Goal: Go to known website: Go to known website

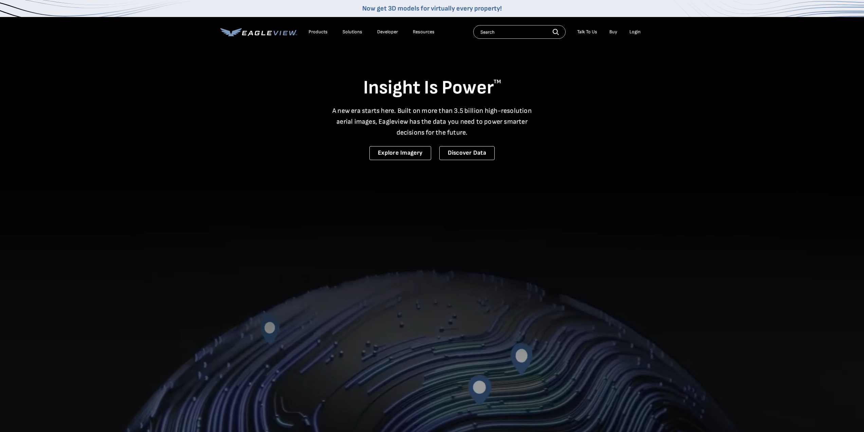
click at [639, 31] on div "Login" at bounding box center [634, 32] width 11 height 6
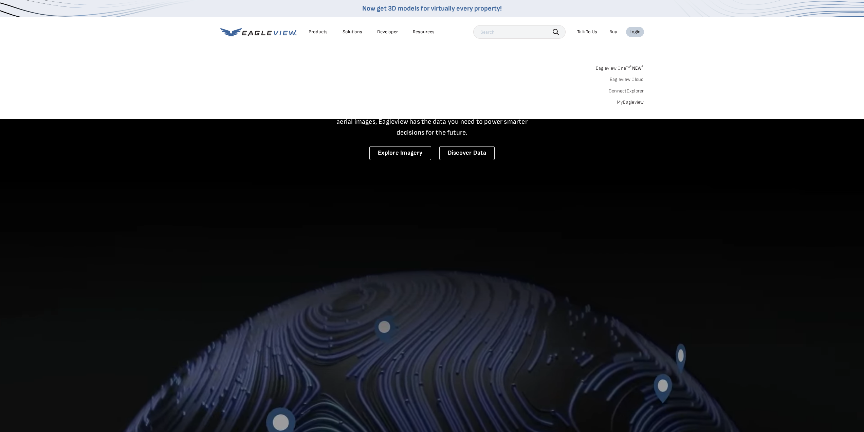
click at [639, 31] on div "Login" at bounding box center [634, 32] width 11 height 6
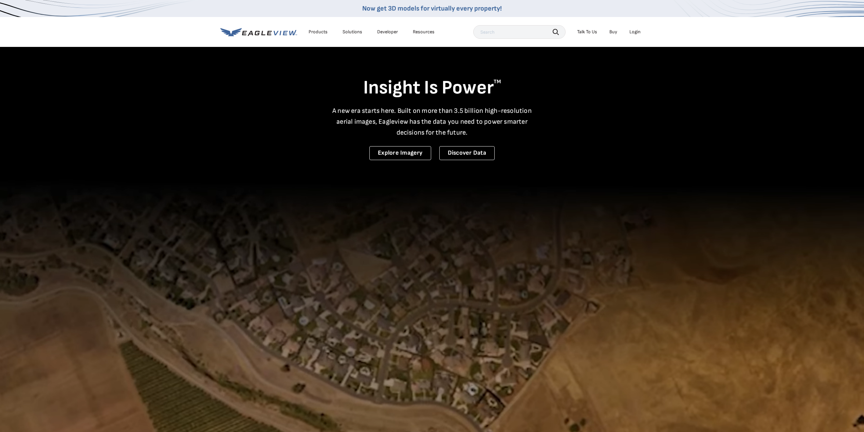
click at [639, 31] on div "Login" at bounding box center [634, 32] width 11 height 6
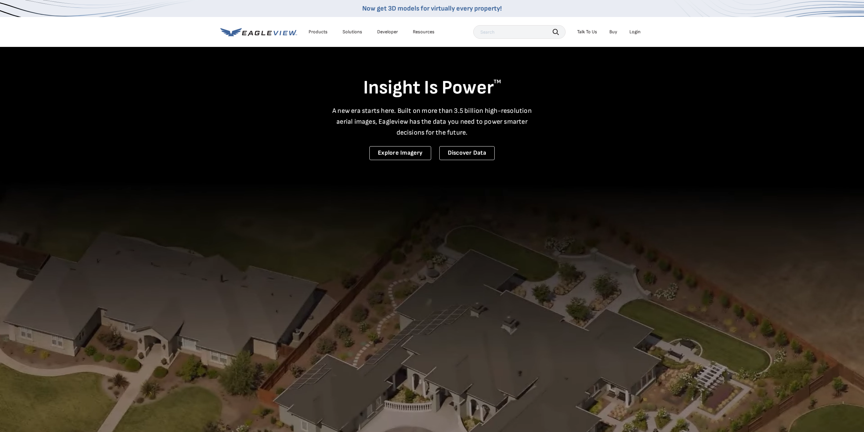
click at [632, 29] on li "Login" at bounding box center [635, 32] width 18 height 10
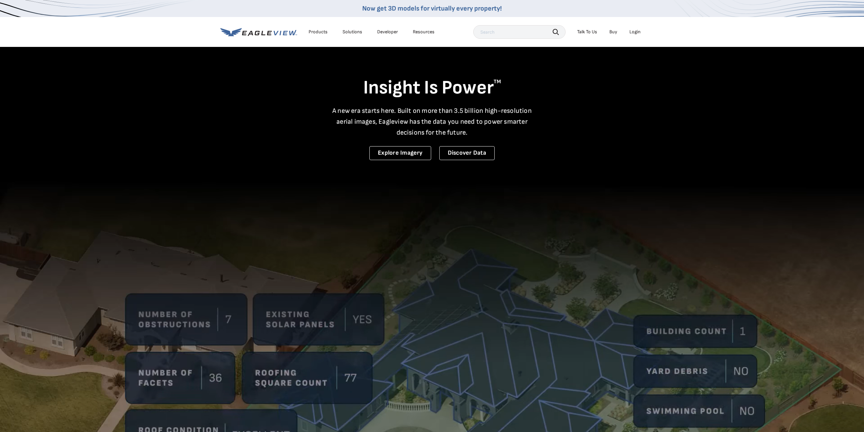
click at [635, 32] on div "Login" at bounding box center [634, 32] width 11 height 6
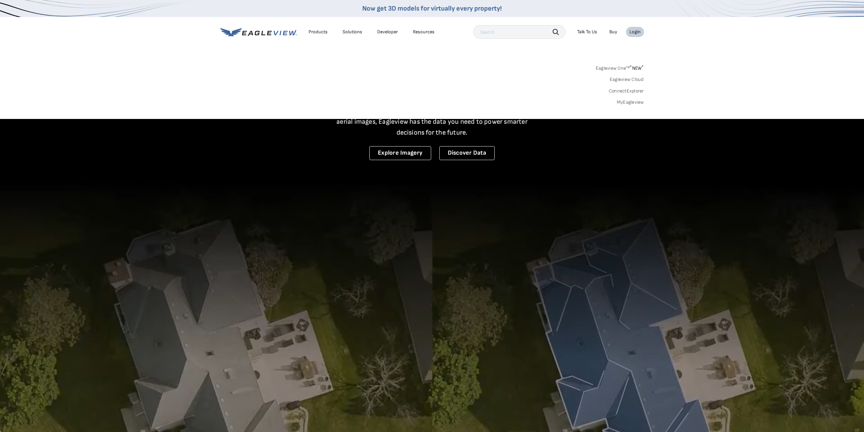
click at [635, 102] on link "MyEagleview" at bounding box center [630, 102] width 27 height 6
